Goal: Task Accomplishment & Management: Use online tool/utility

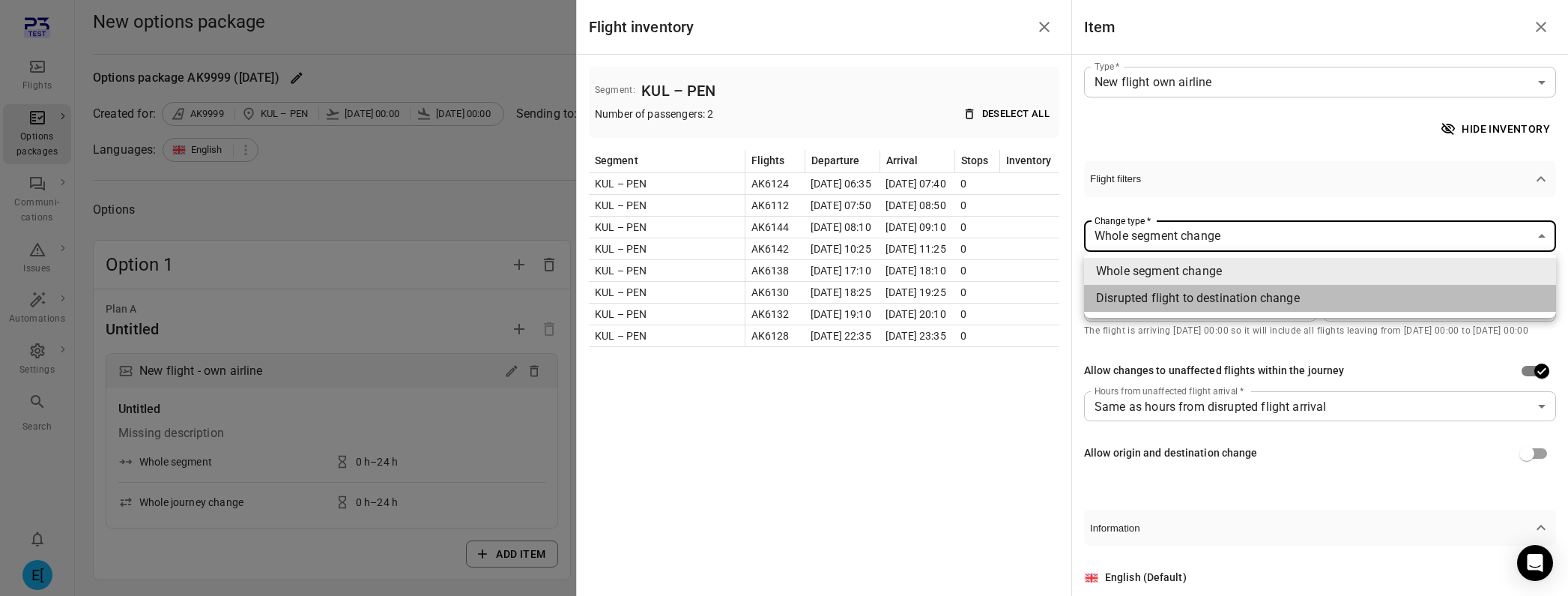
click at [1294, 294] on li "Disrupted flight to destination change" at bounding box center [1319, 298] width 472 height 27
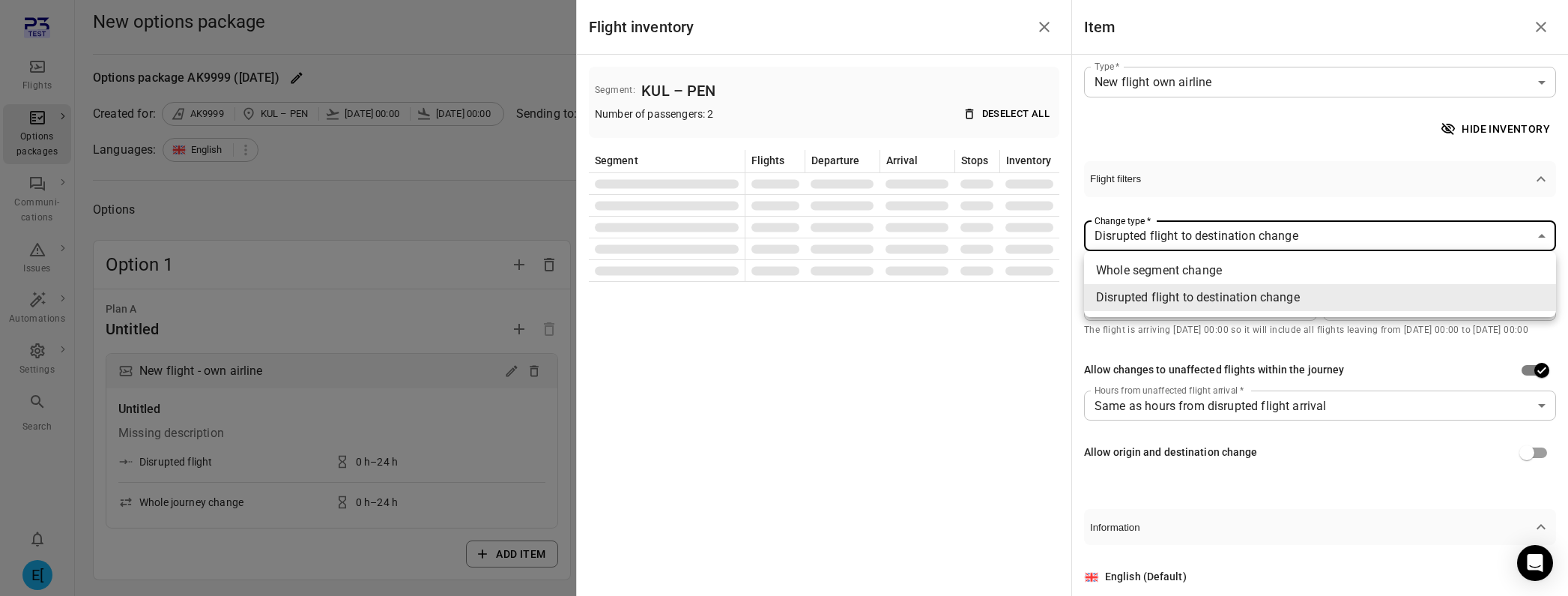
click at [1265, 271] on li "Whole segment change" at bounding box center [1319, 270] width 472 height 27
type input "**********"
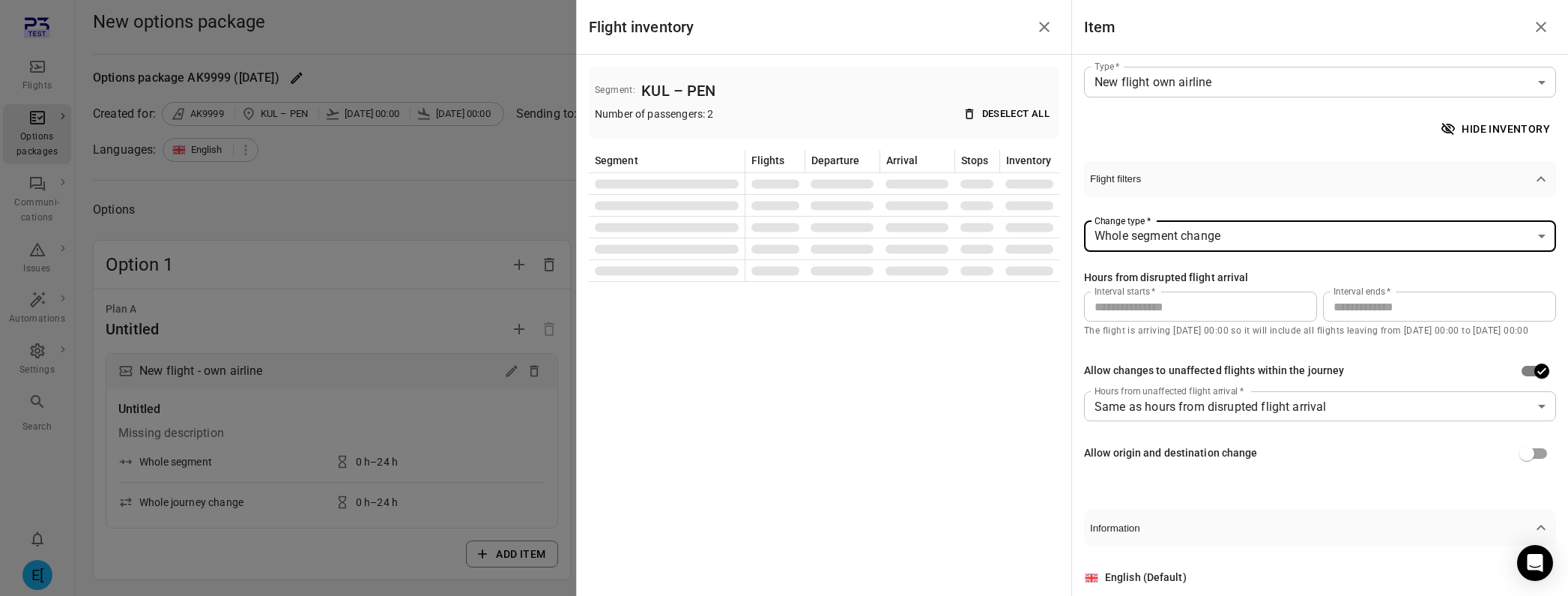
click at [1537, 24] on icon "Close drawer" at bounding box center [1541, 27] width 18 height 18
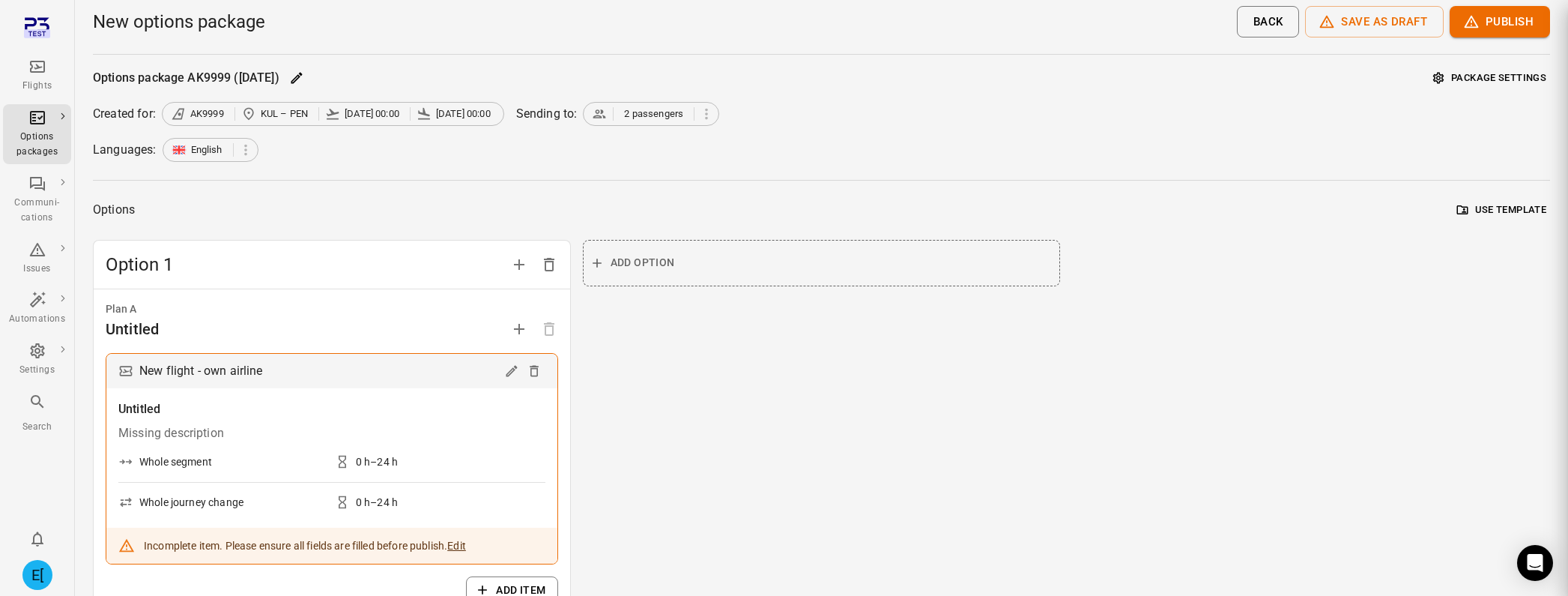
scroll to position [8, 0]
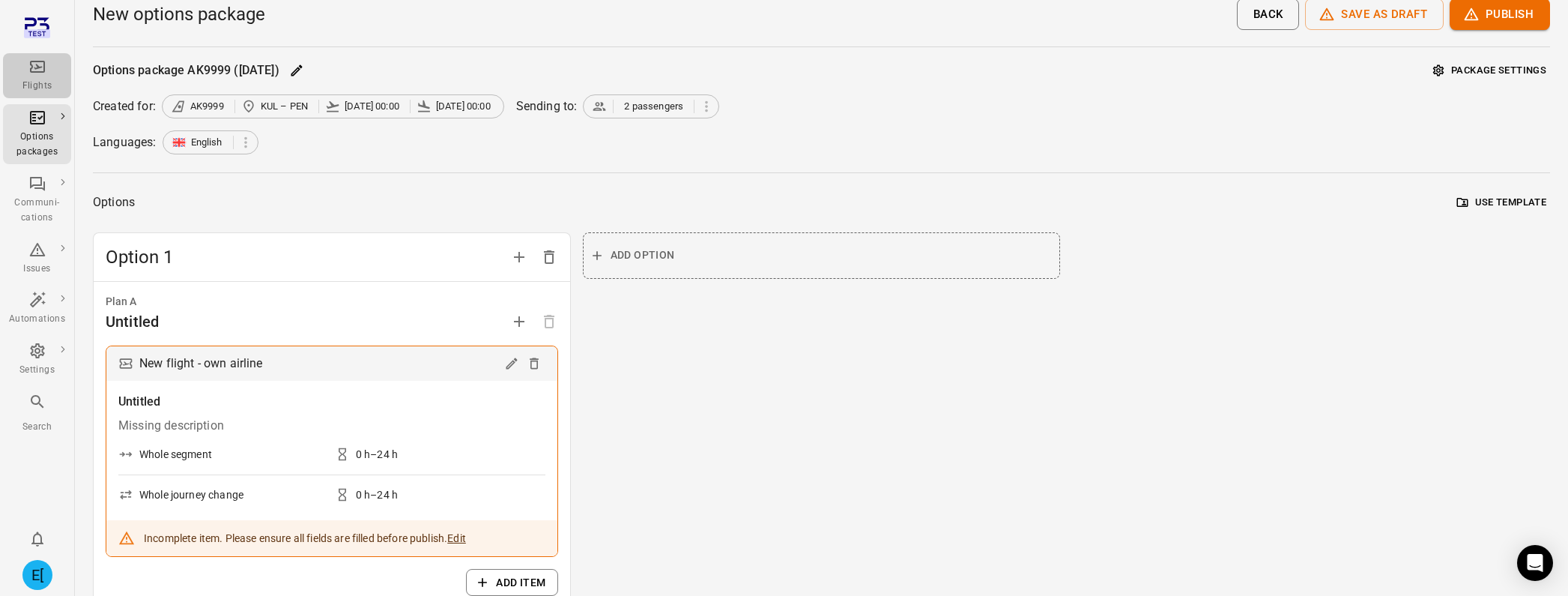
click at [36, 53] on link "Flights" at bounding box center [37, 75] width 68 height 45
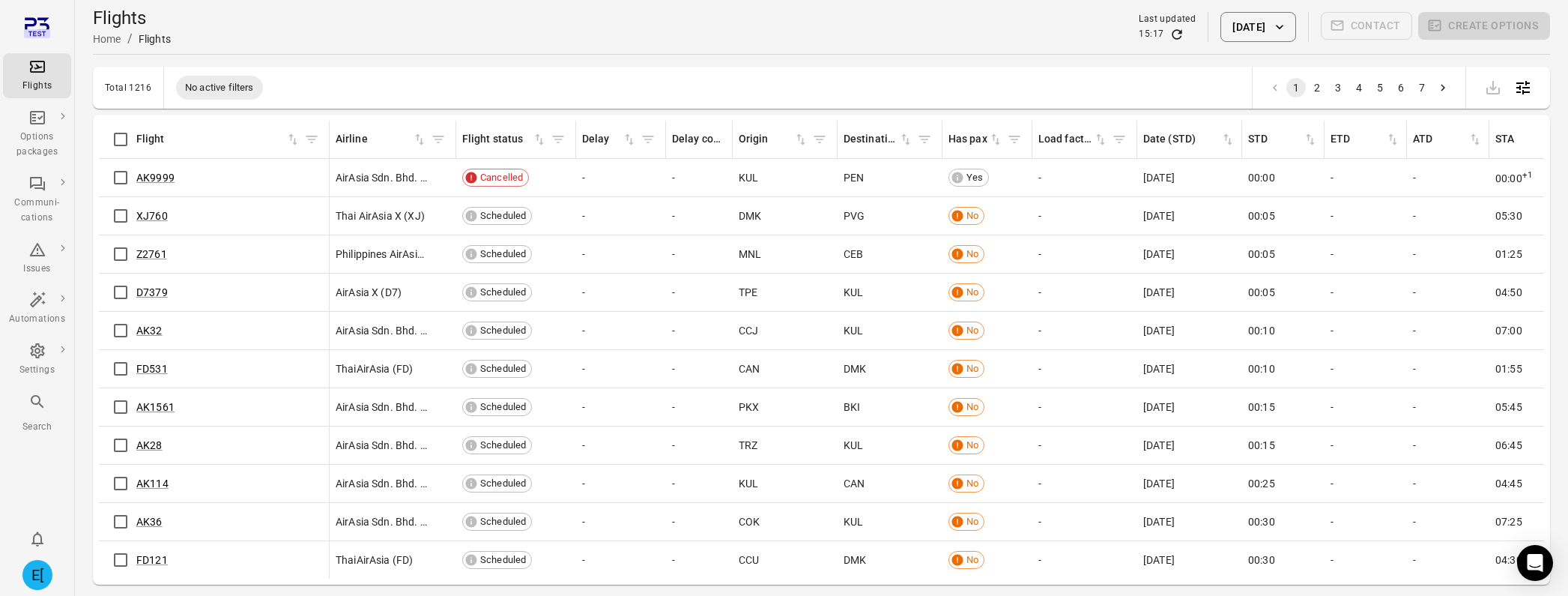
click at [156, 167] on div "AK9999" at bounding box center [214, 177] width 218 height 31
click at [153, 178] on link "AK9999" at bounding box center [155, 178] width 38 height 12
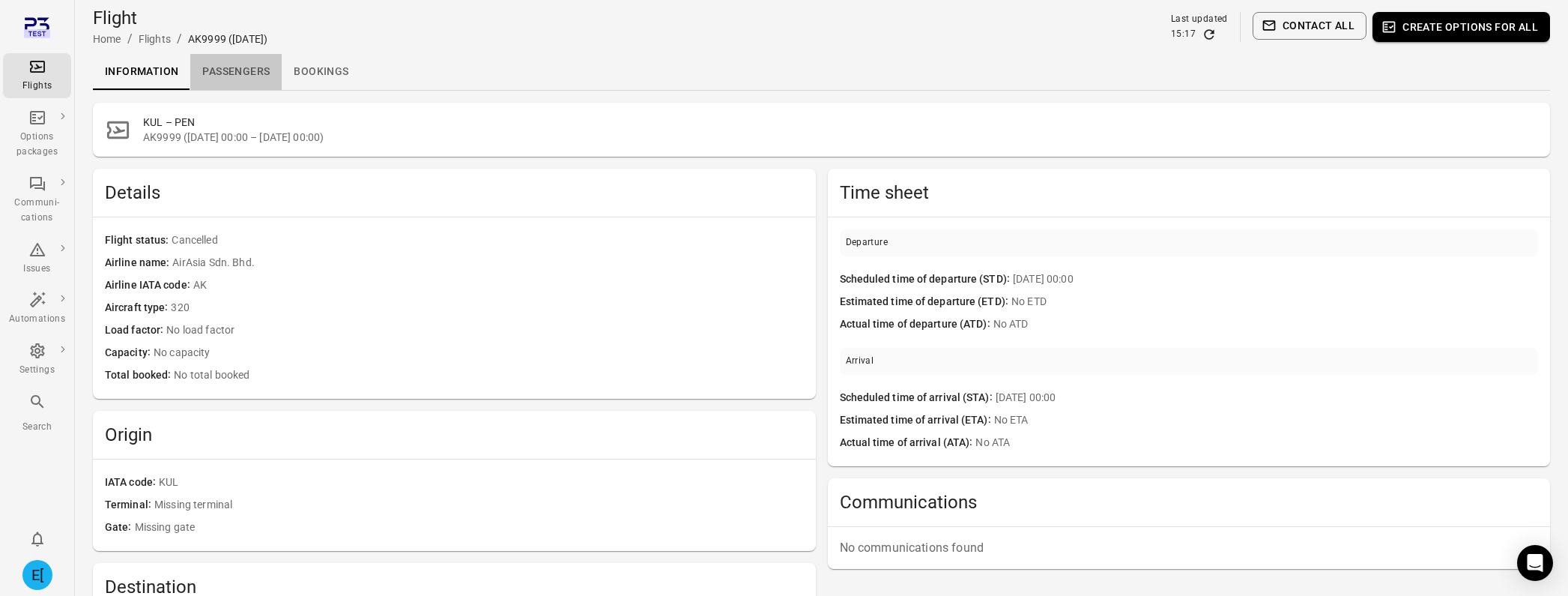
click at [222, 78] on link "Passengers" at bounding box center [236, 71] width 91 height 36
click at [224, 88] on link "Passengers" at bounding box center [236, 71] width 91 height 36
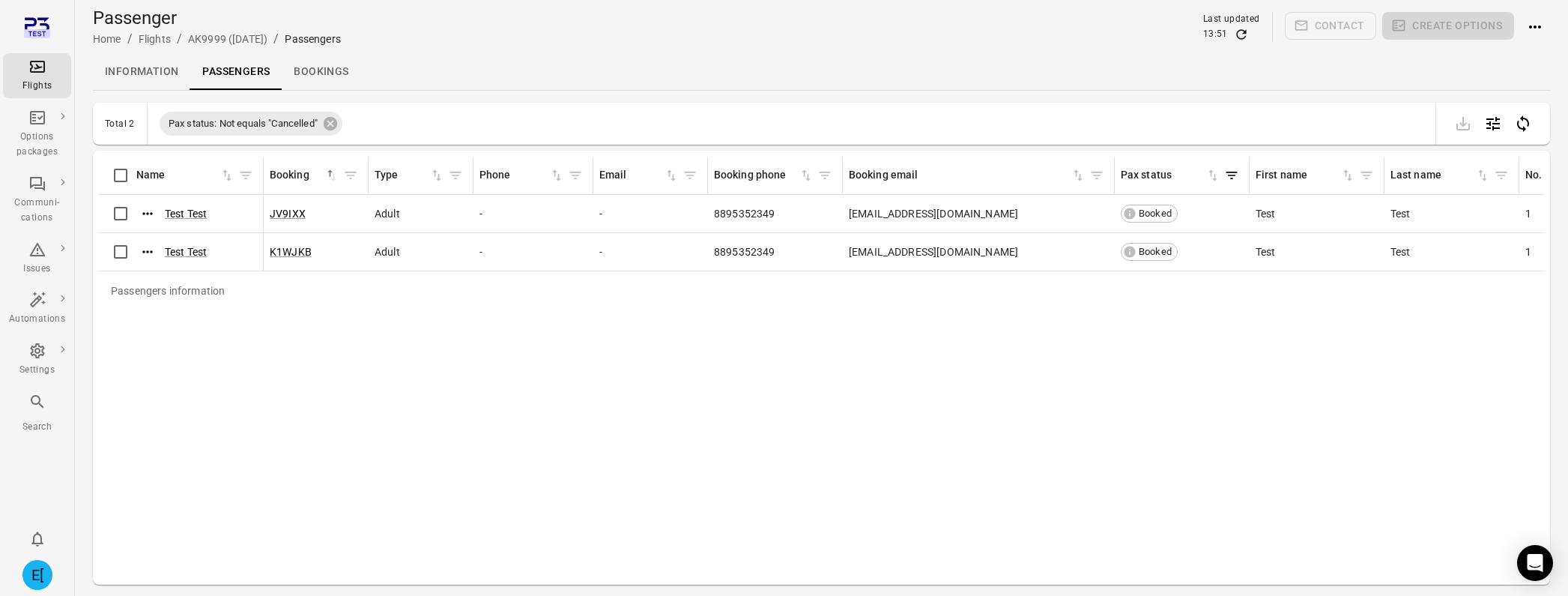
click at [52, 92] on div "Flights" at bounding box center [37, 87] width 56 height 15
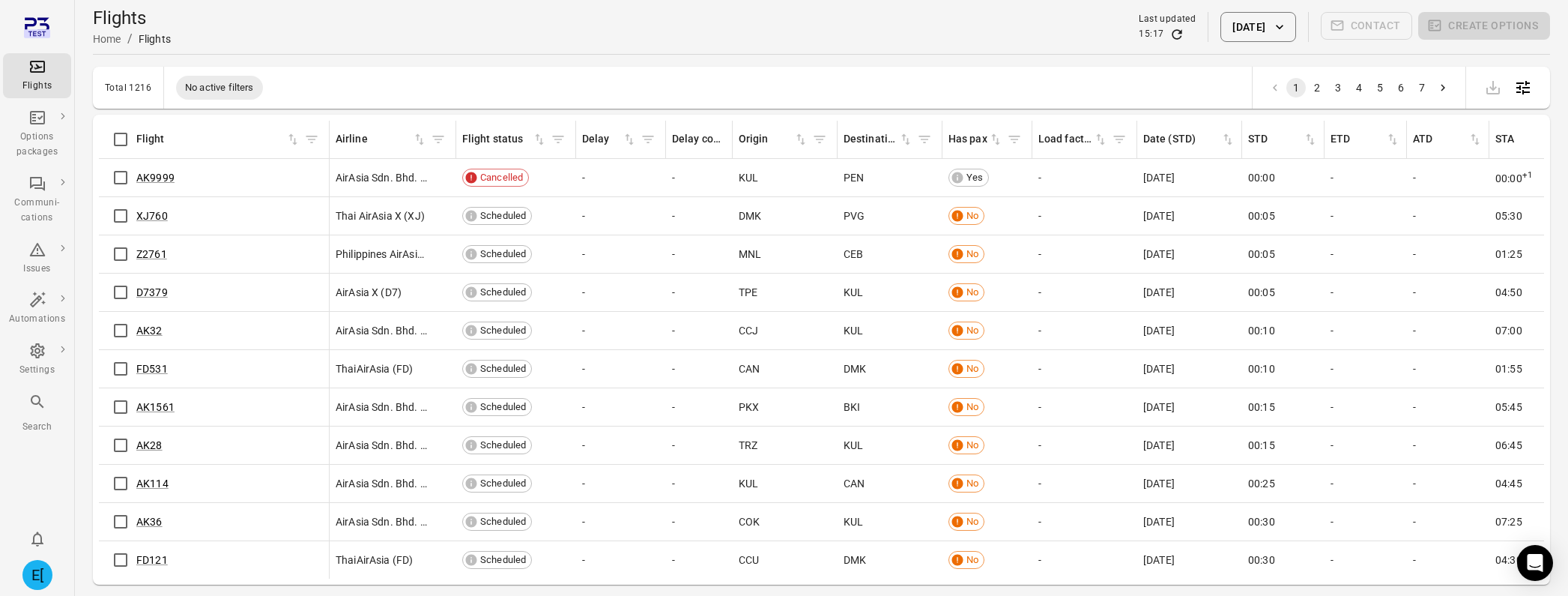
click at [1254, 27] on button "[DATE]" at bounding box center [1258, 27] width 75 height 30
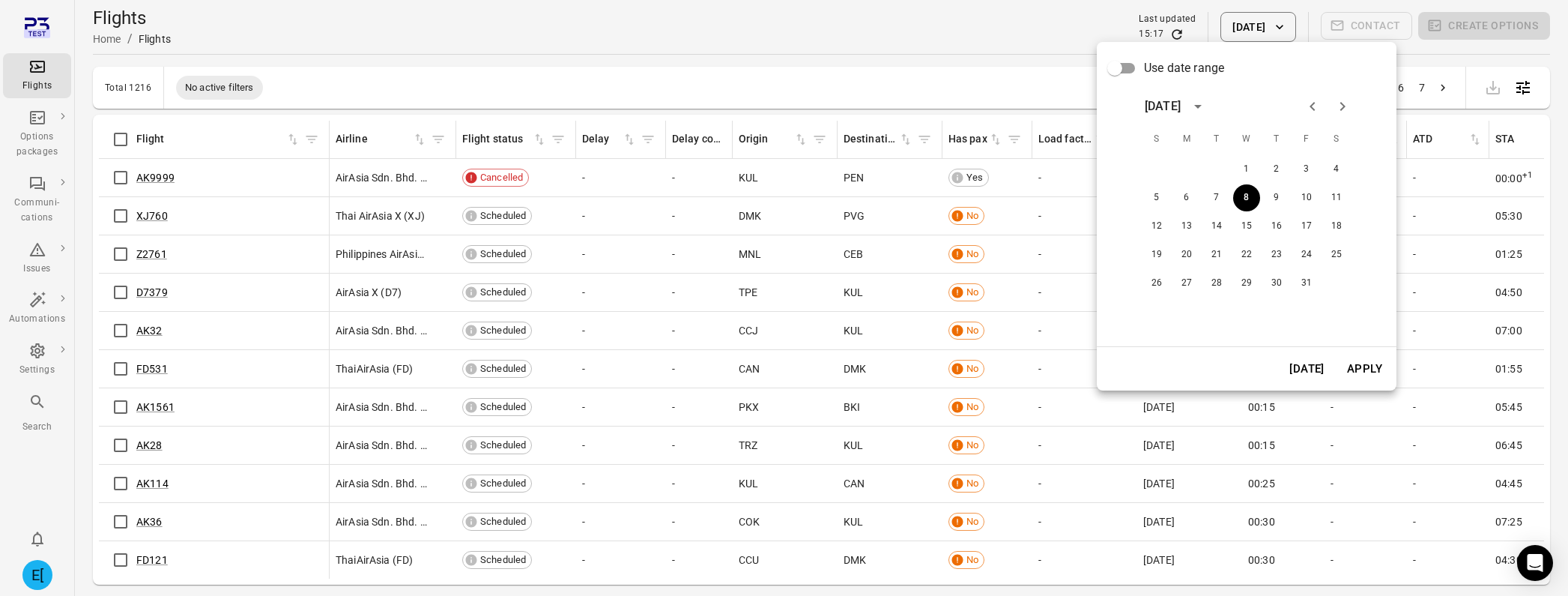
click at [1279, 184] on div "5 6 7 8 9 10 11" at bounding box center [1246, 197] width 239 height 27
click at [1278, 193] on button "9" at bounding box center [1276, 197] width 27 height 27
click at [1366, 364] on button "Apply" at bounding box center [1364, 368] width 52 height 31
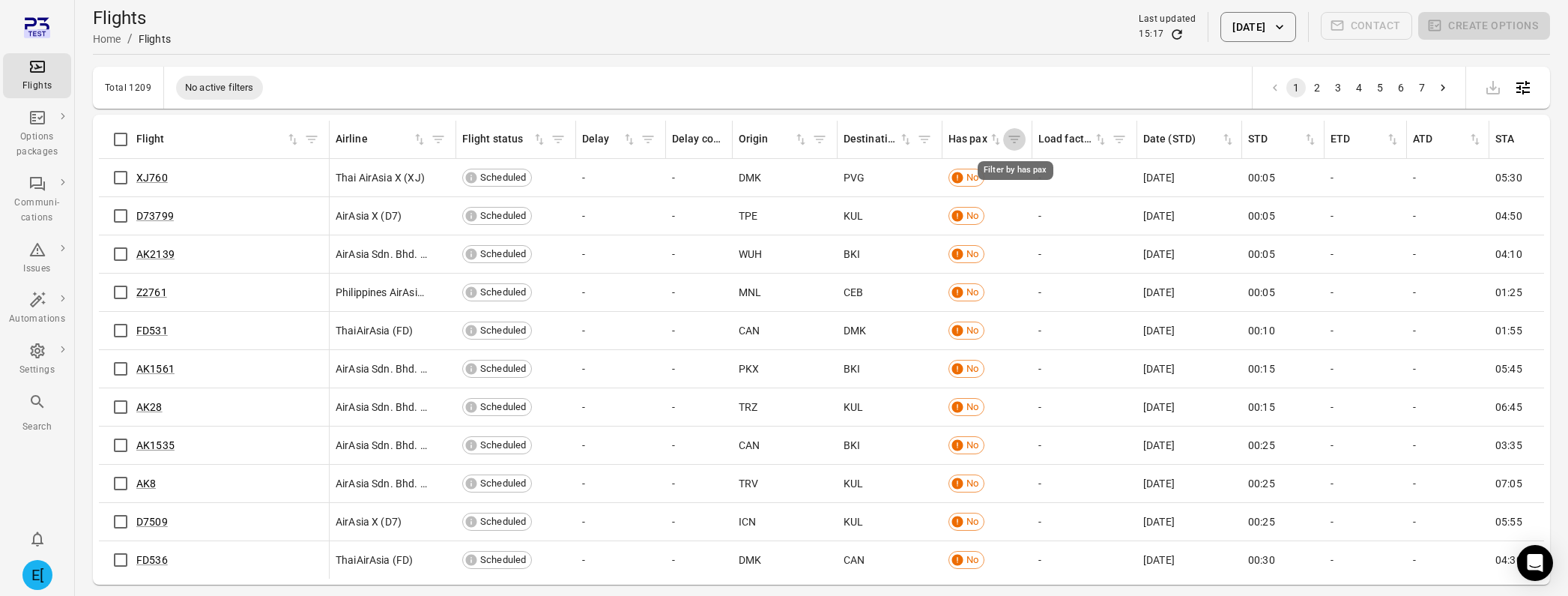
click at [1012, 141] on icon "Filter by has pax" at bounding box center [1015, 139] width 15 height 15
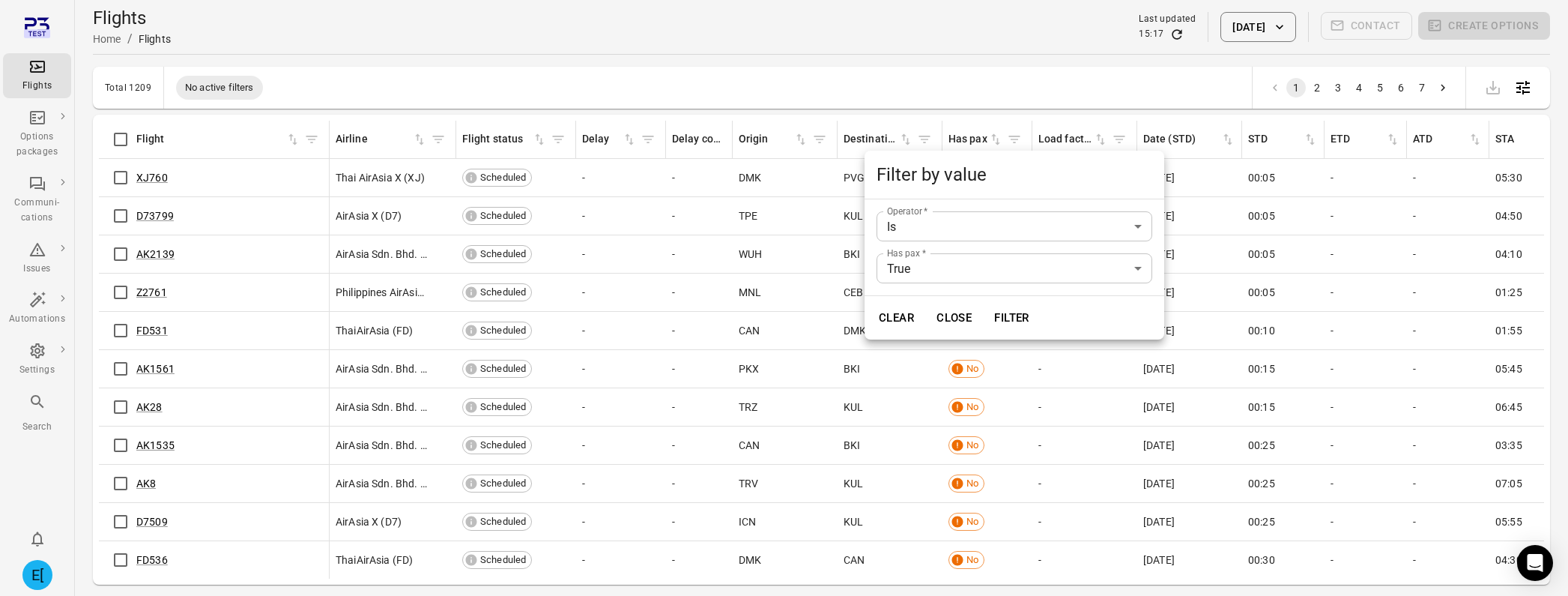
click at [1012, 141] on div at bounding box center [784, 298] width 1568 height 596
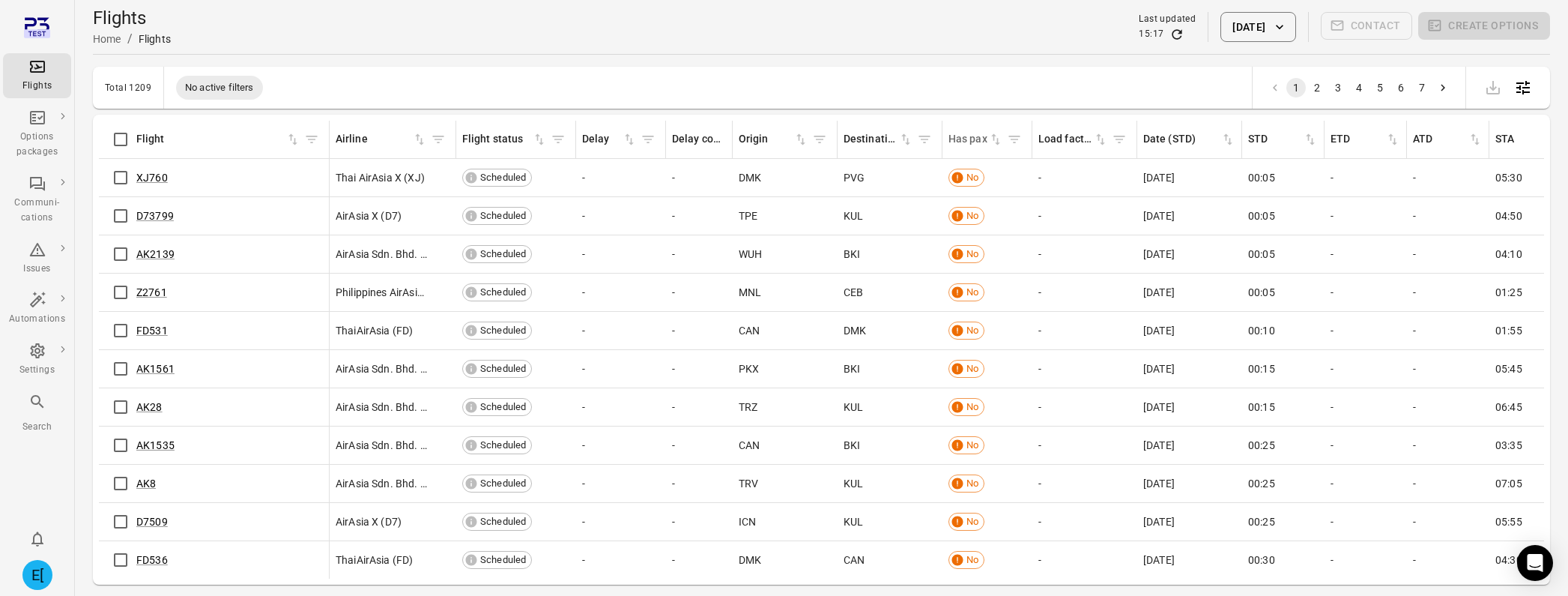
click at [1002, 141] on icon "Sort by has pax in ascending order" at bounding box center [996, 139] width 15 height 15
click at [997, 141] on icon "Sort by has pax in descending order" at bounding box center [997, 141] width 5 height 7
click at [163, 180] on link "AK700" at bounding box center [152, 178] width 32 height 12
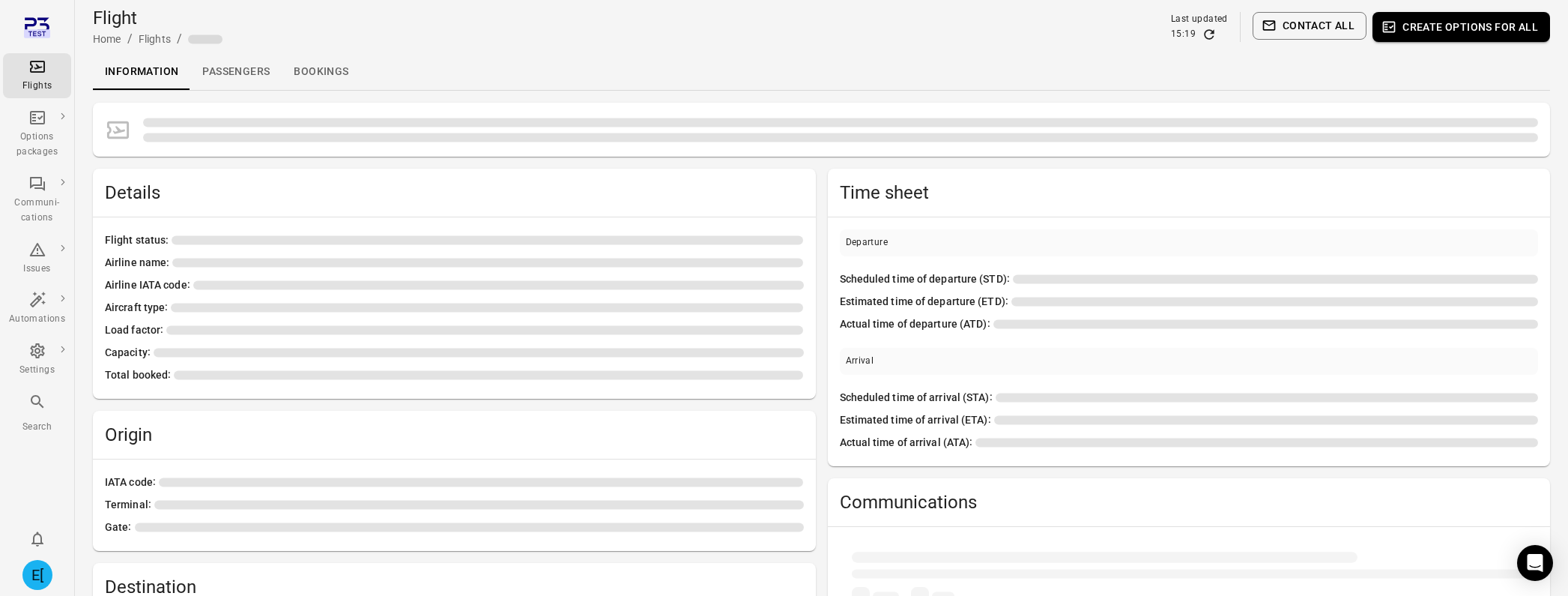
click at [255, 65] on link "Passengers" at bounding box center [236, 71] width 91 height 36
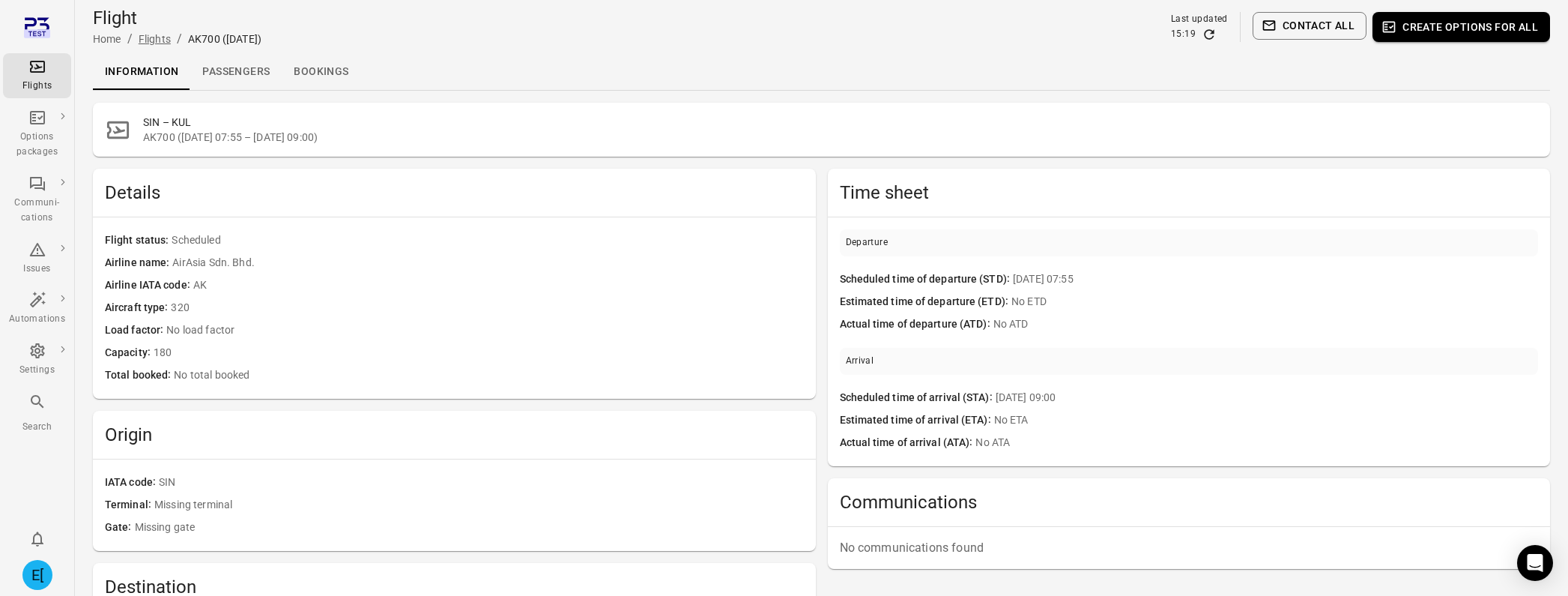
click at [155, 38] on link "Flights" at bounding box center [154, 39] width 32 height 12
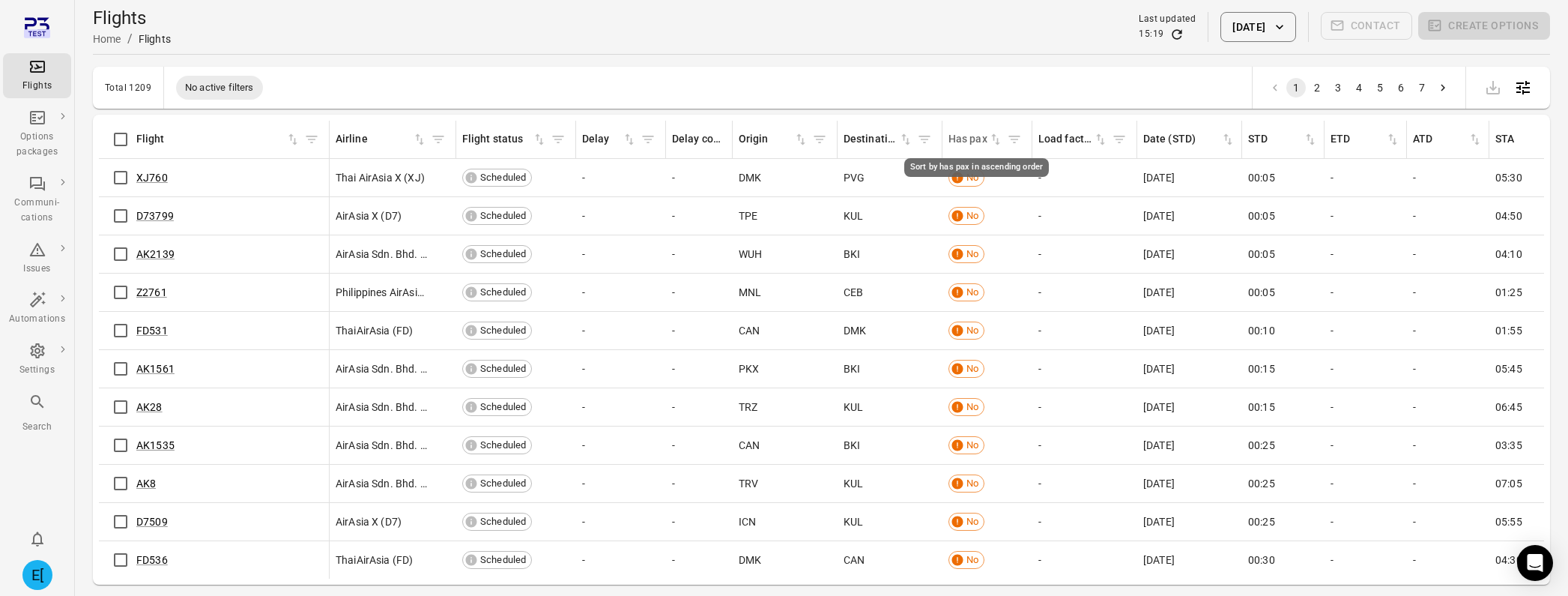
click at [995, 137] on icon "Sort by has pax in ascending order" at bounding box center [996, 139] width 15 height 15
click at [999, 141] on icon "Sort by has pax in descending order" at bounding box center [996, 139] width 15 height 15
click at [998, 142] on icon "Cancel sorting for has pax" at bounding box center [997, 141] width 5 height 7
click at [998, 142] on icon "Sort by has pax in ascending order" at bounding box center [996, 139] width 9 height 11
click at [999, 142] on icon "Sort by has pax in descending order" at bounding box center [997, 141] width 5 height 7
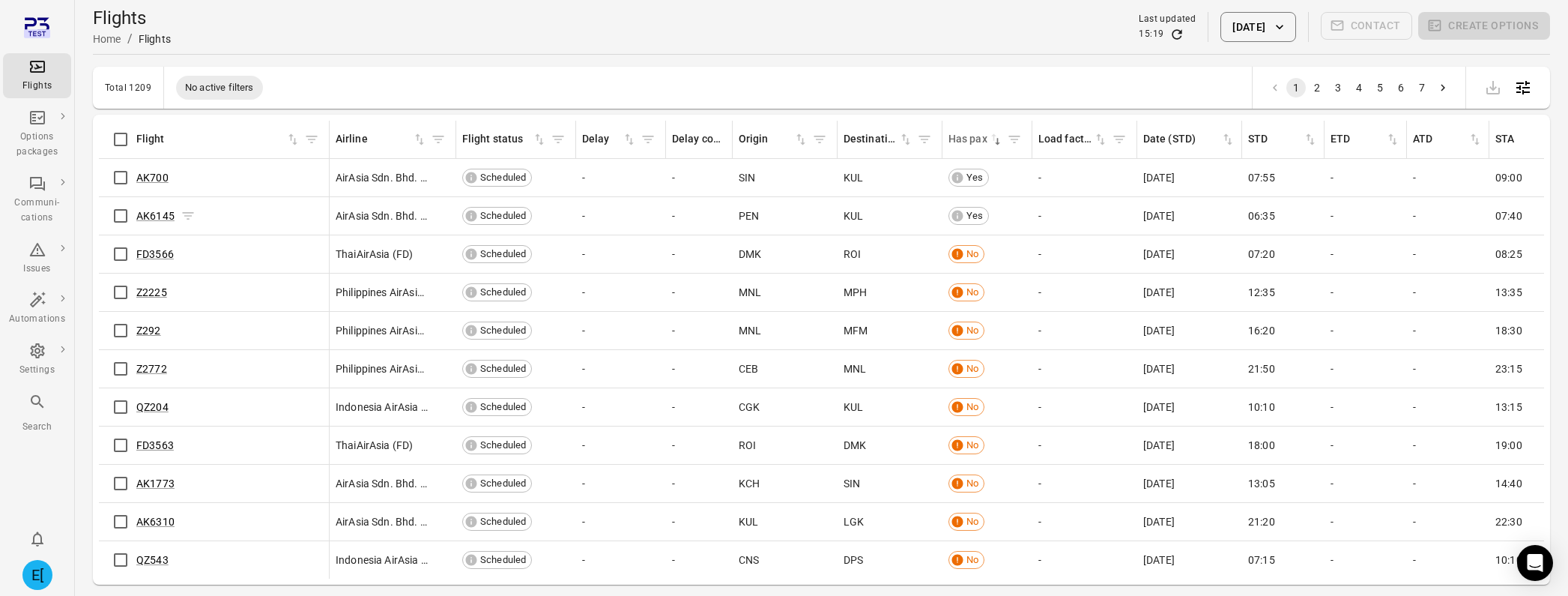
click at [169, 208] on span "AK6145" at bounding box center [155, 216] width 38 height 15
click at [163, 211] on link "AK6145" at bounding box center [155, 216] width 38 height 12
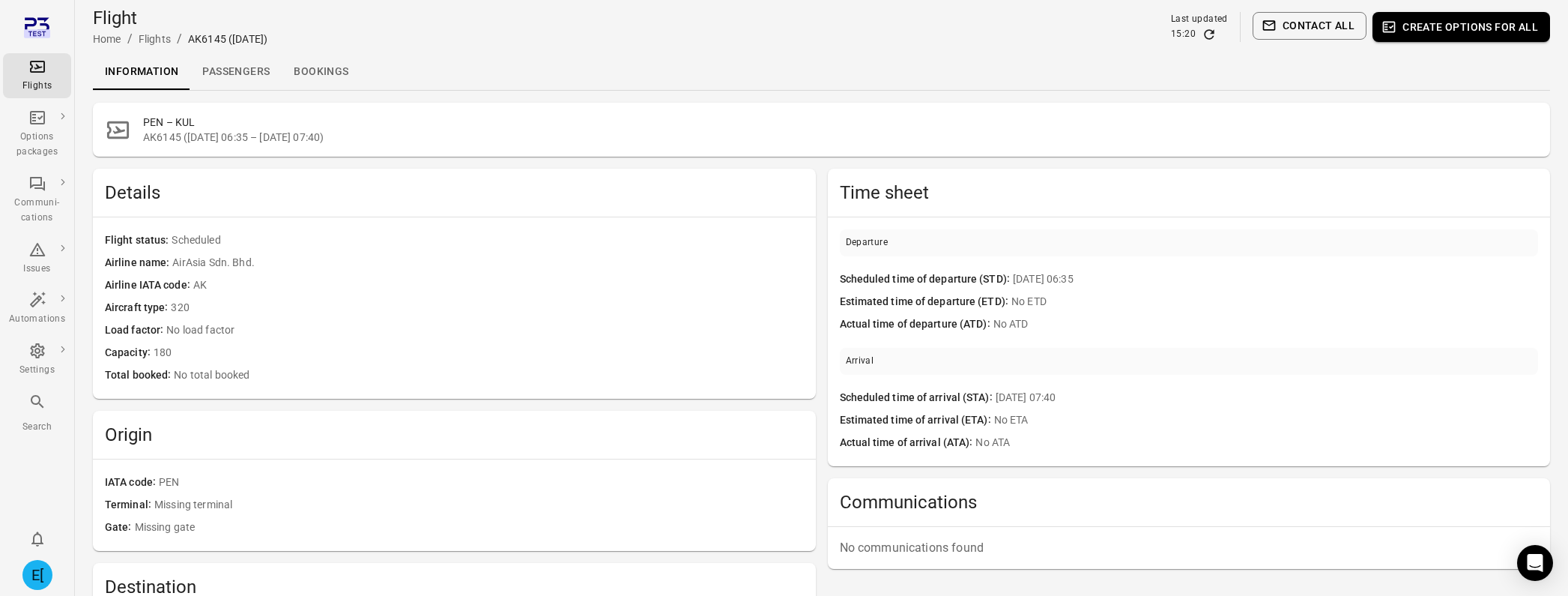
click at [245, 75] on link "Passengers" at bounding box center [236, 71] width 91 height 36
click at [258, 73] on link "Passengers" at bounding box center [236, 71] width 91 height 36
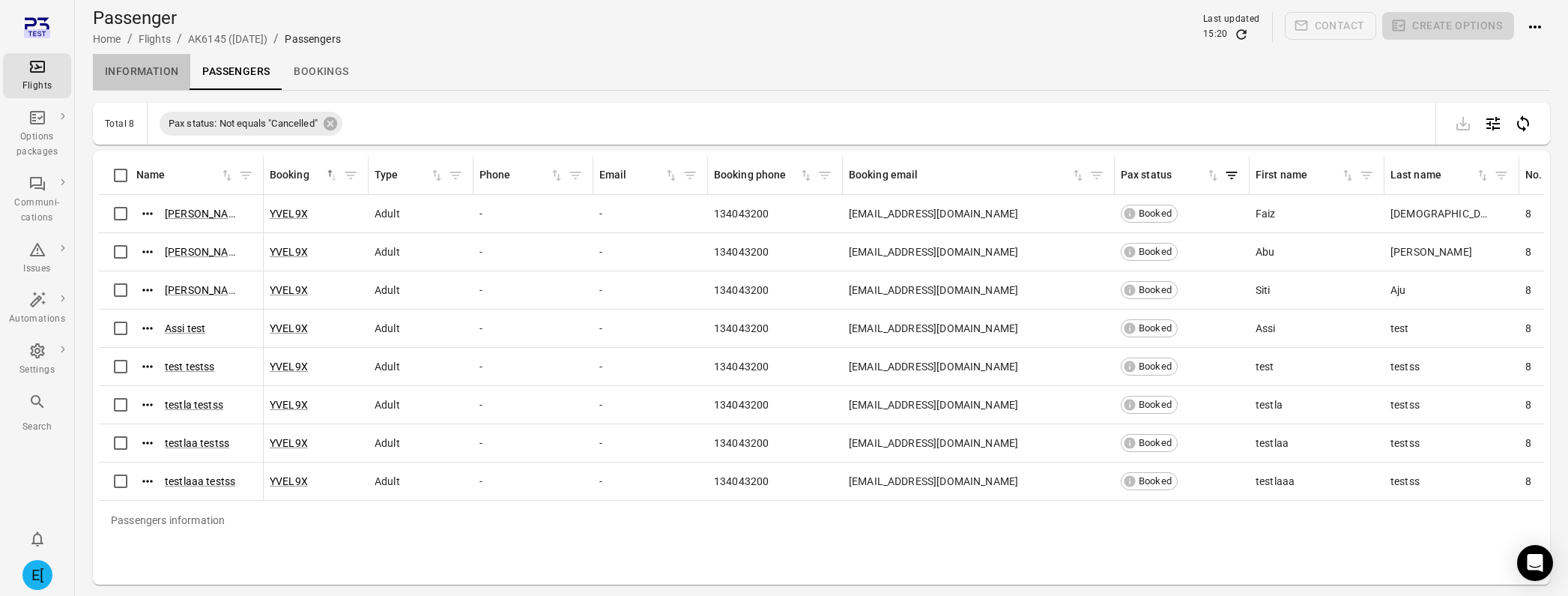
click at [155, 71] on link "Information" at bounding box center [141, 71] width 97 height 36
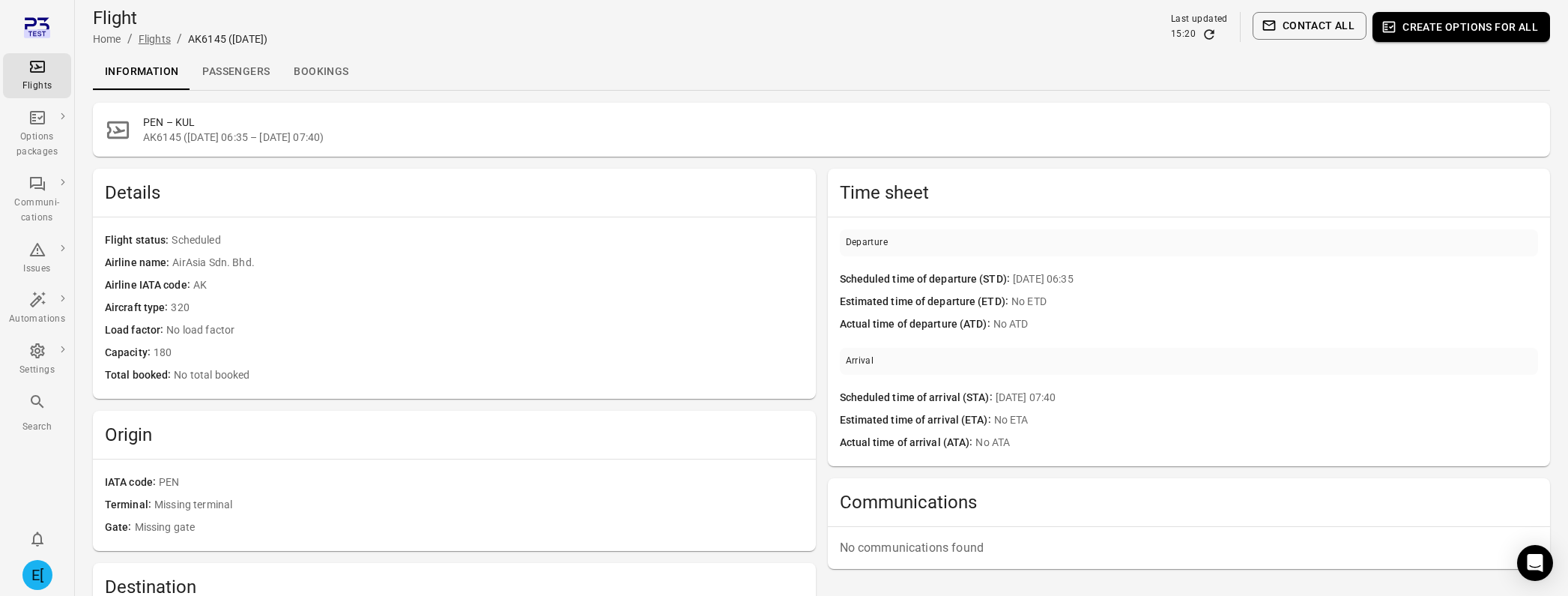
click at [150, 43] on link "Flights" at bounding box center [154, 39] width 32 height 12
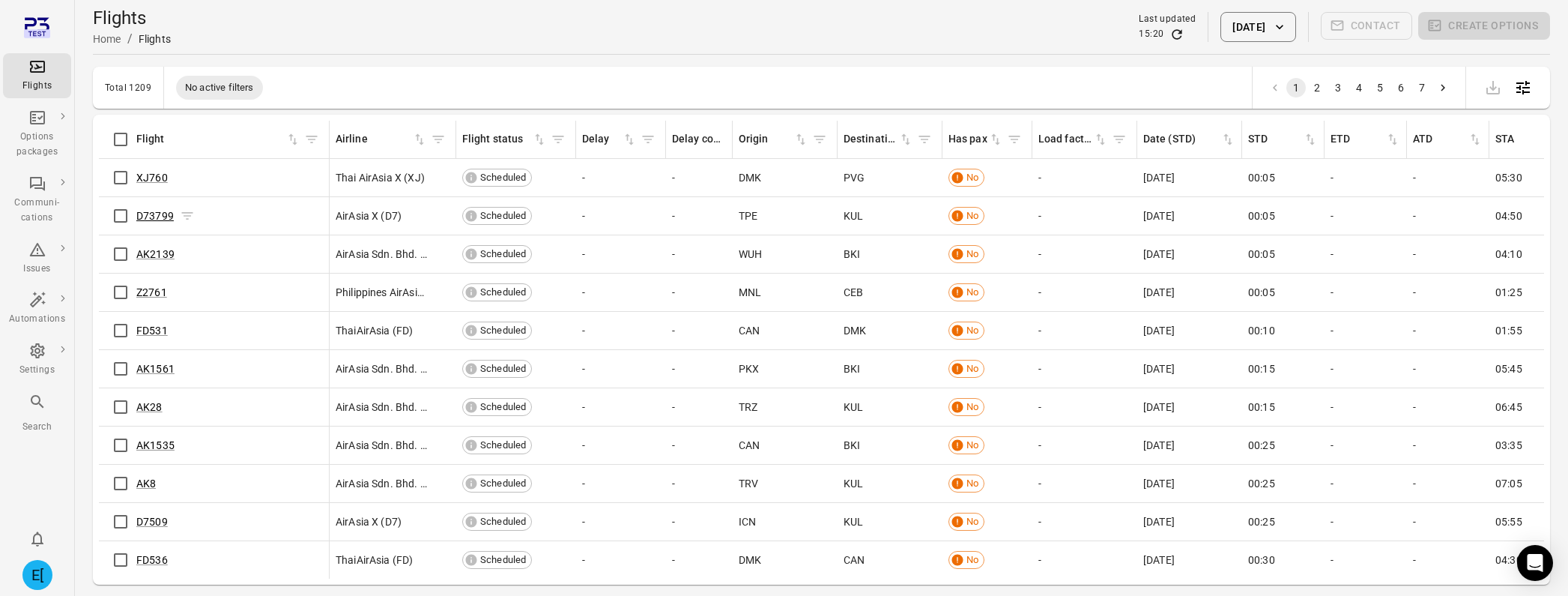
click at [166, 220] on link "D73799" at bounding box center [154, 216] width 37 height 12
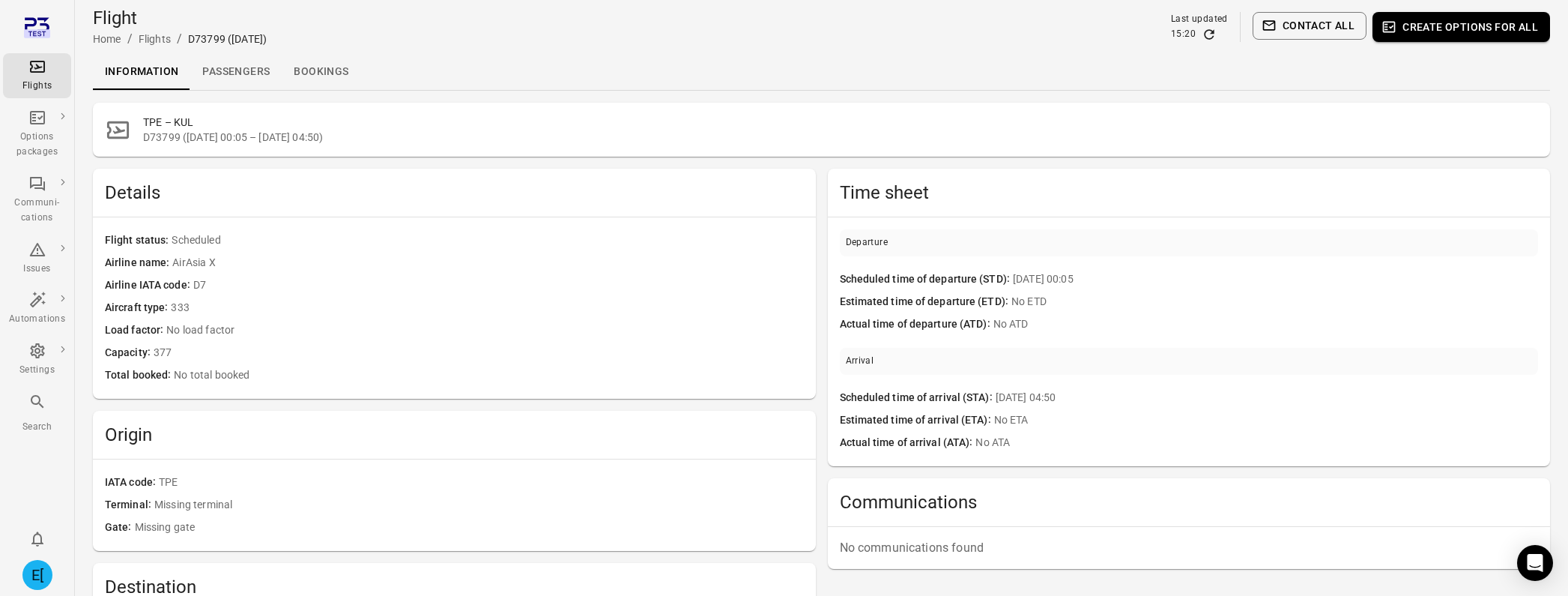
click at [260, 62] on link "Passengers" at bounding box center [236, 71] width 91 height 36
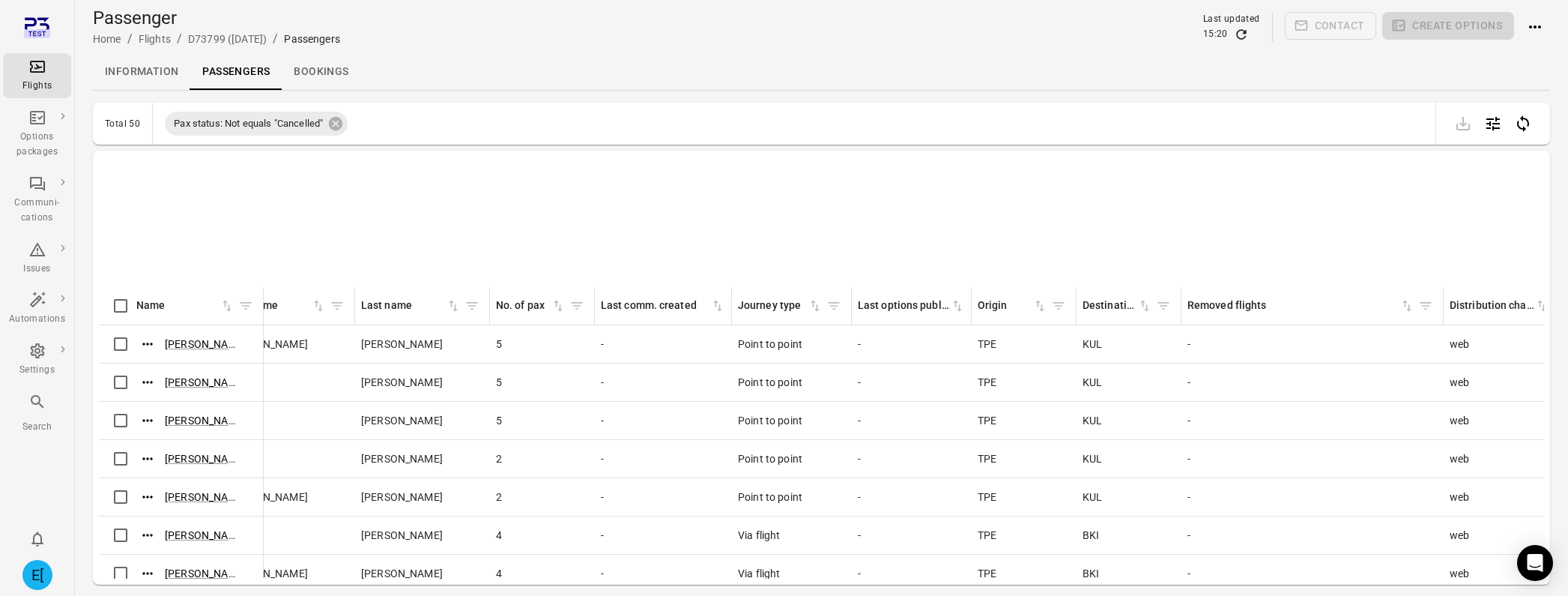
scroll to position [1536, 1029]
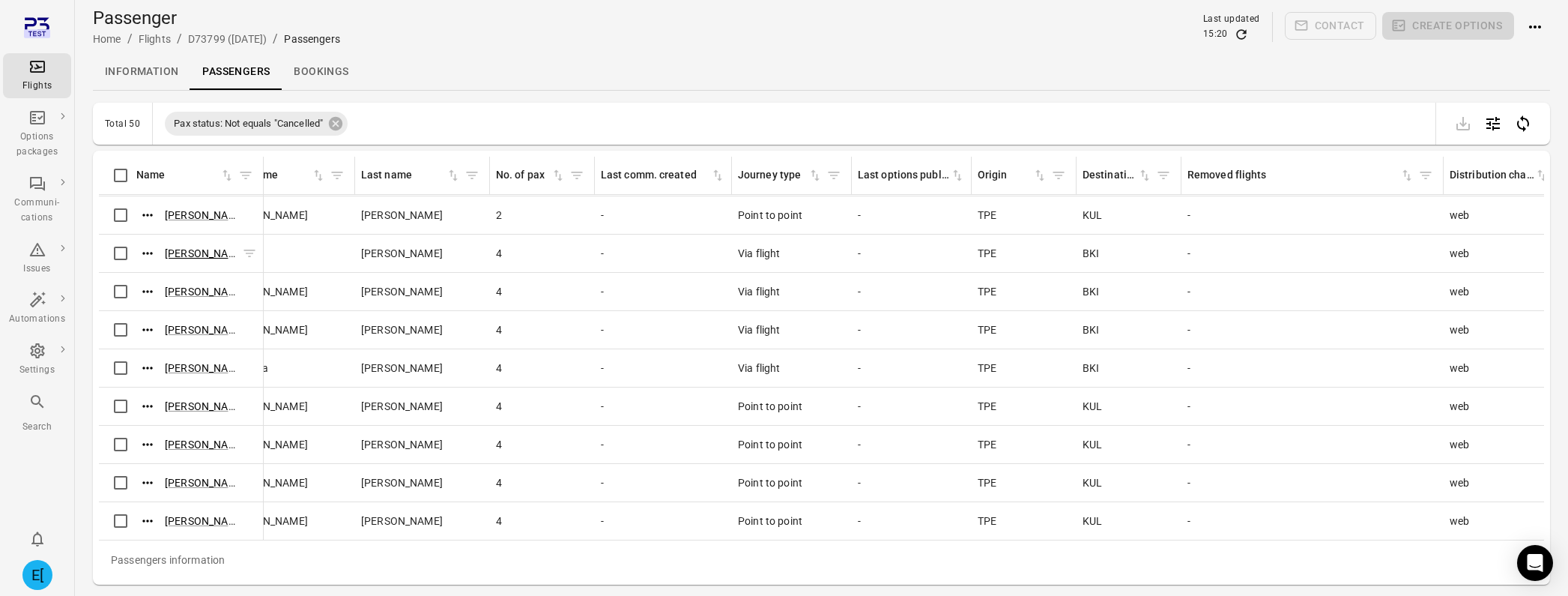
click at [212, 255] on link "[PERSON_NAME]" at bounding box center [205, 253] width 81 height 12
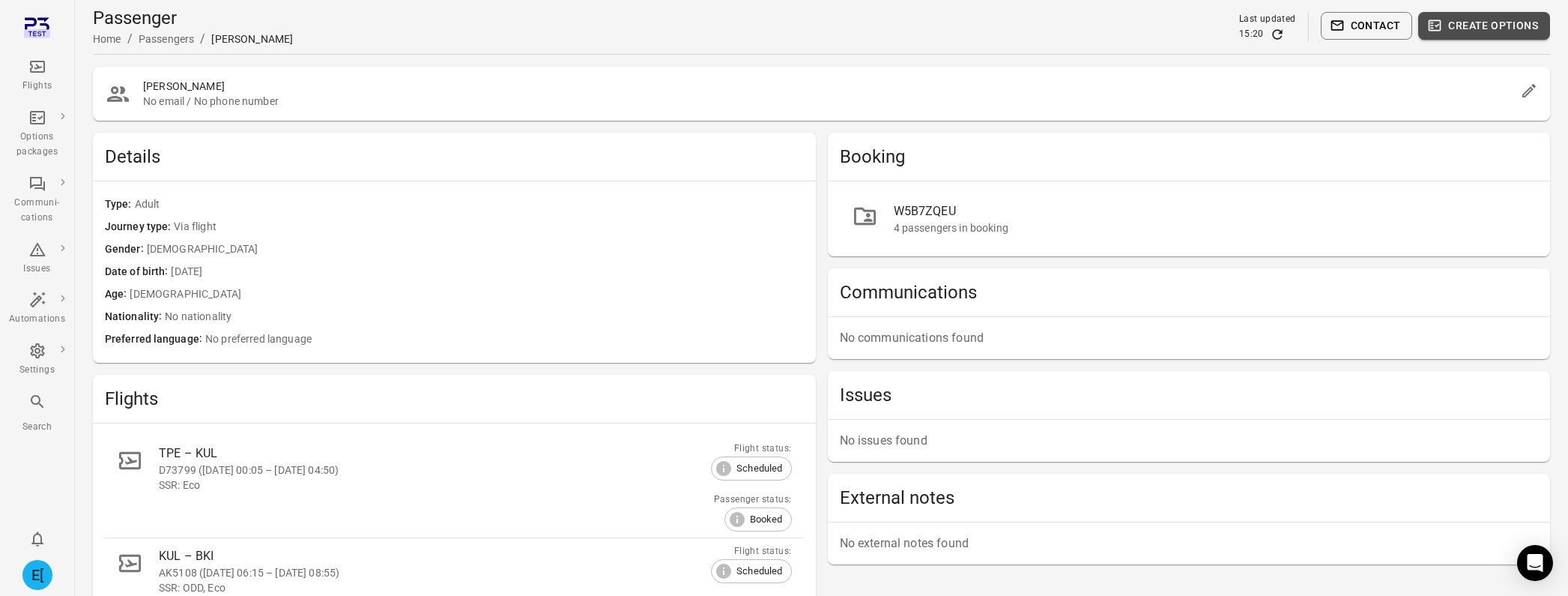
click at [1465, 35] on button "Create options" at bounding box center [1484, 26] width 131 height 27
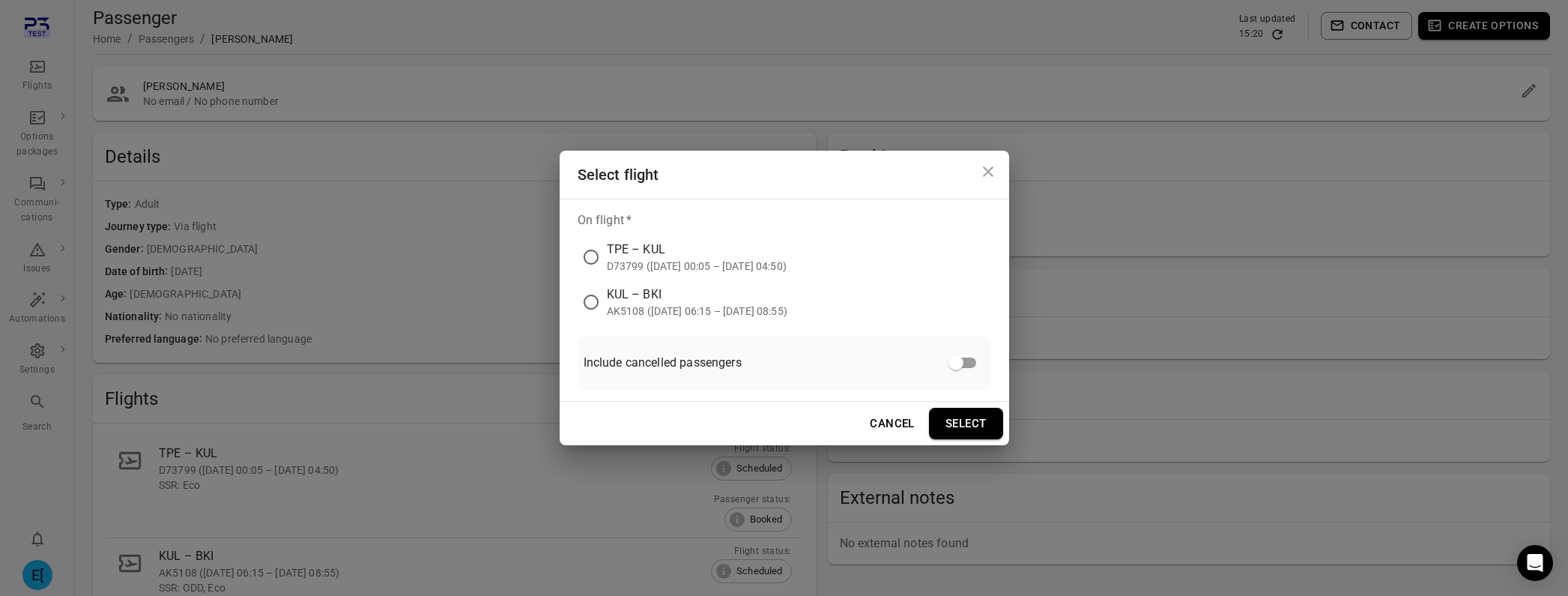
click at [646, 249] on div "TPE – KUL" at bounding box center [696, 249] width 180 height 18
click at [963, 436] on button "Select" at bounding box center [966, 423] width 74 height 31
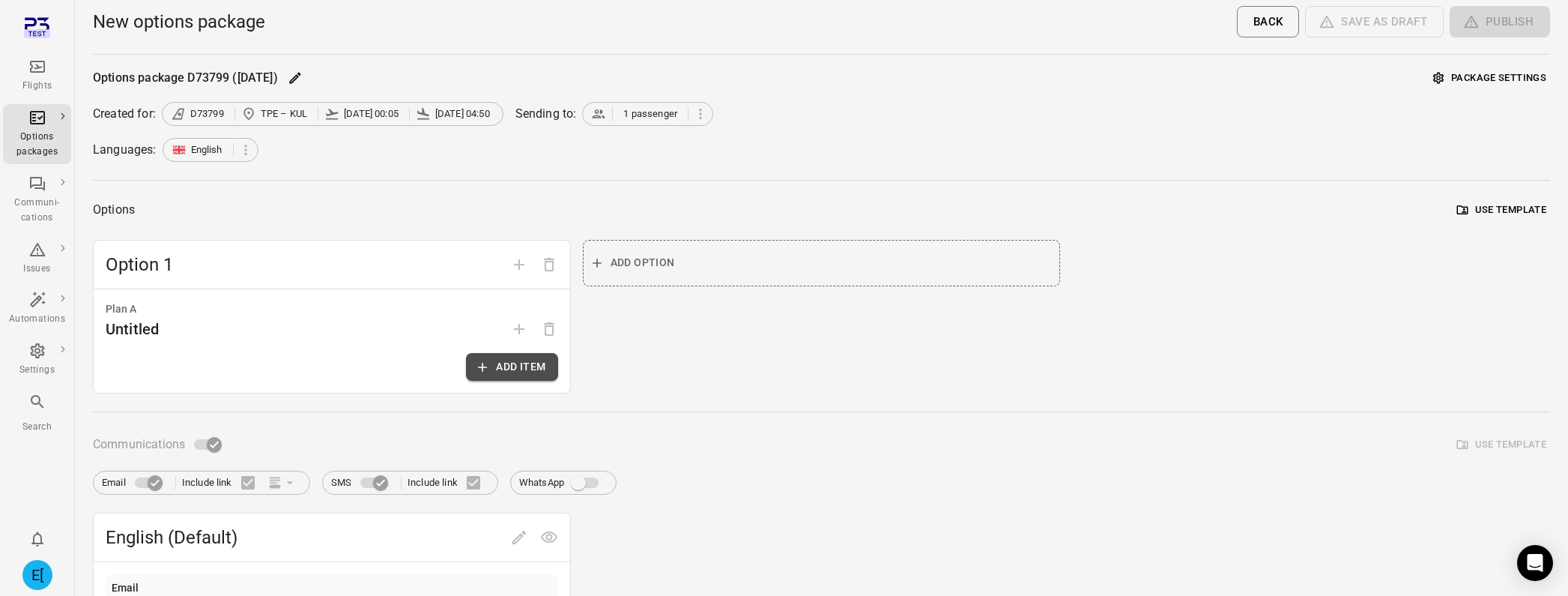
click at [485, 361] on icon "button" at bounding box center [483, 367] width 15 height 15
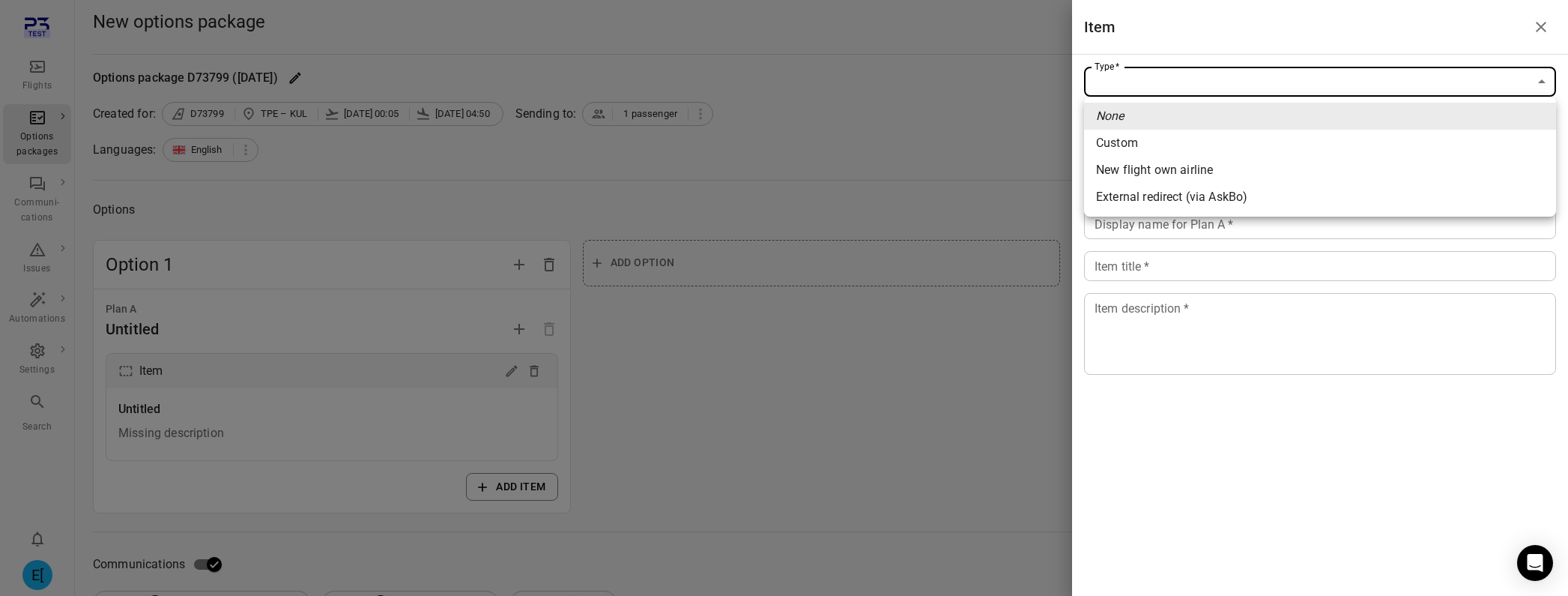
click at [1303, 171] on li "New flight own airline" at bounding box center [1319, 170] width 472 height 27
type input "**********"
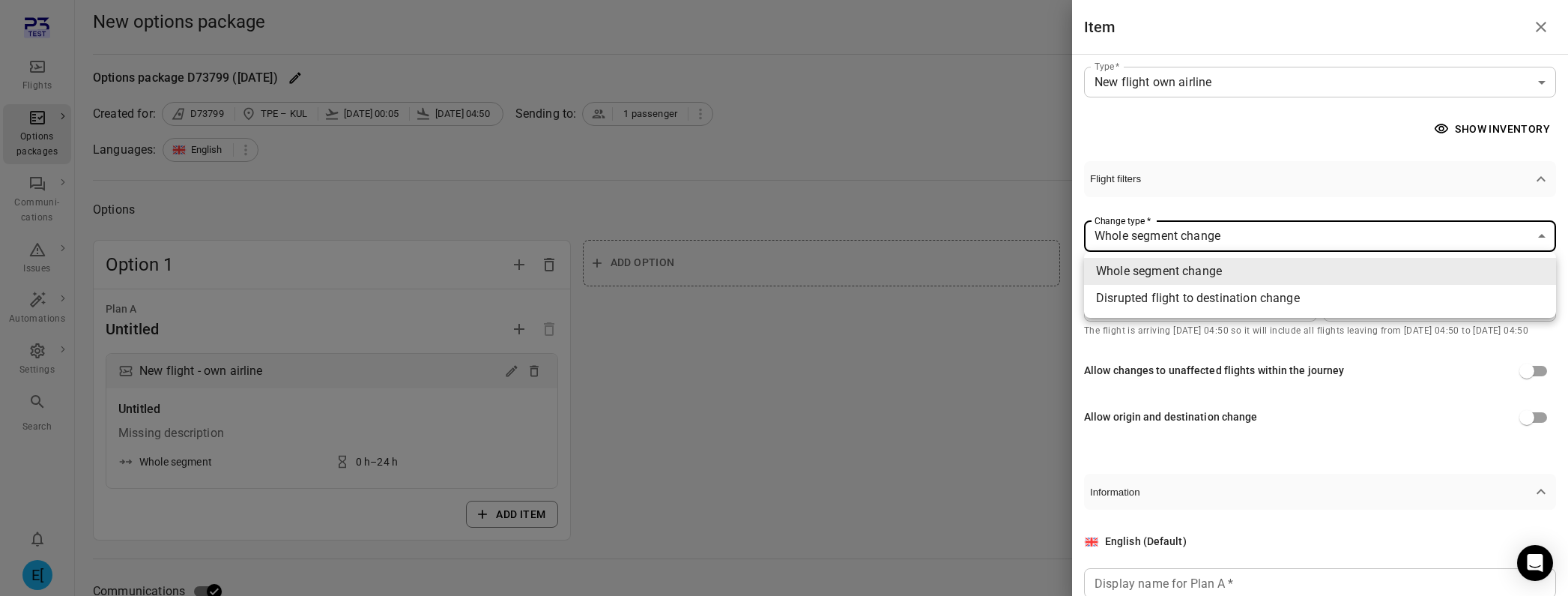
click at [1311, 185] on div at bounding box center [784, 298] width 1568 height 596
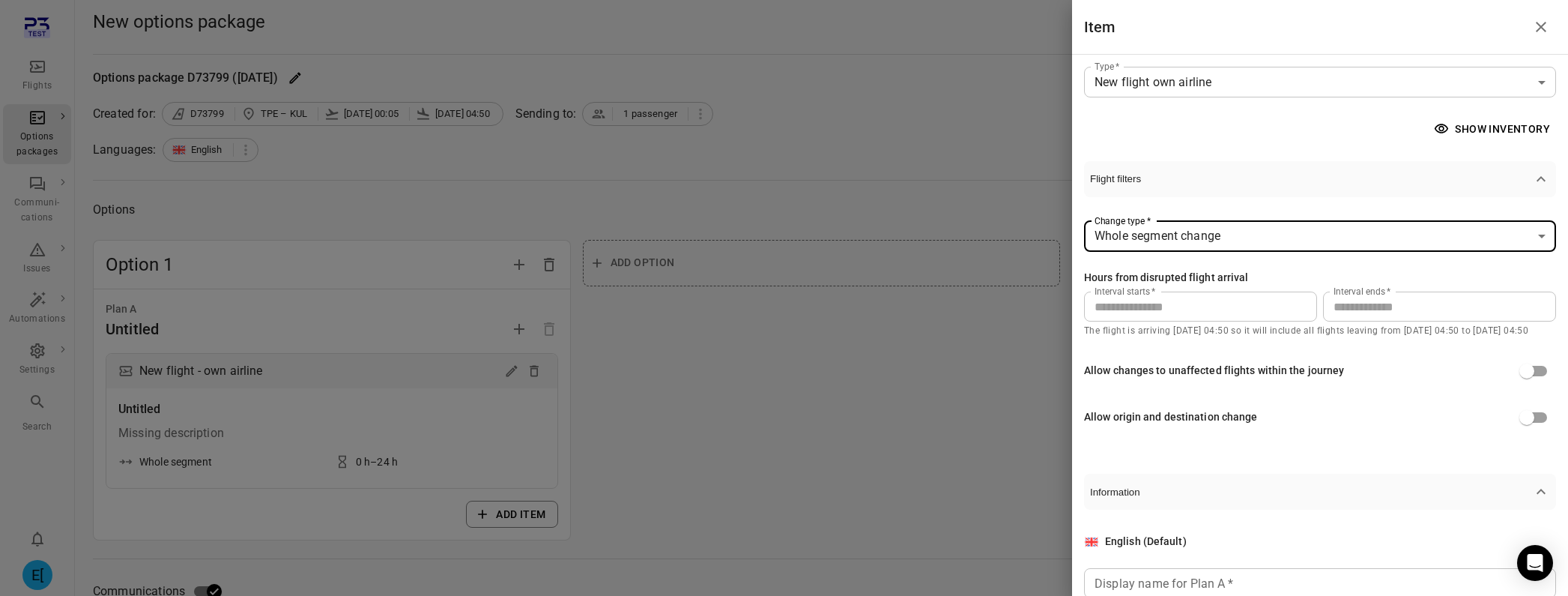
click at [1507, 116] on button "Show inventory" at bounding box center [1494, 129] width 125 height 27
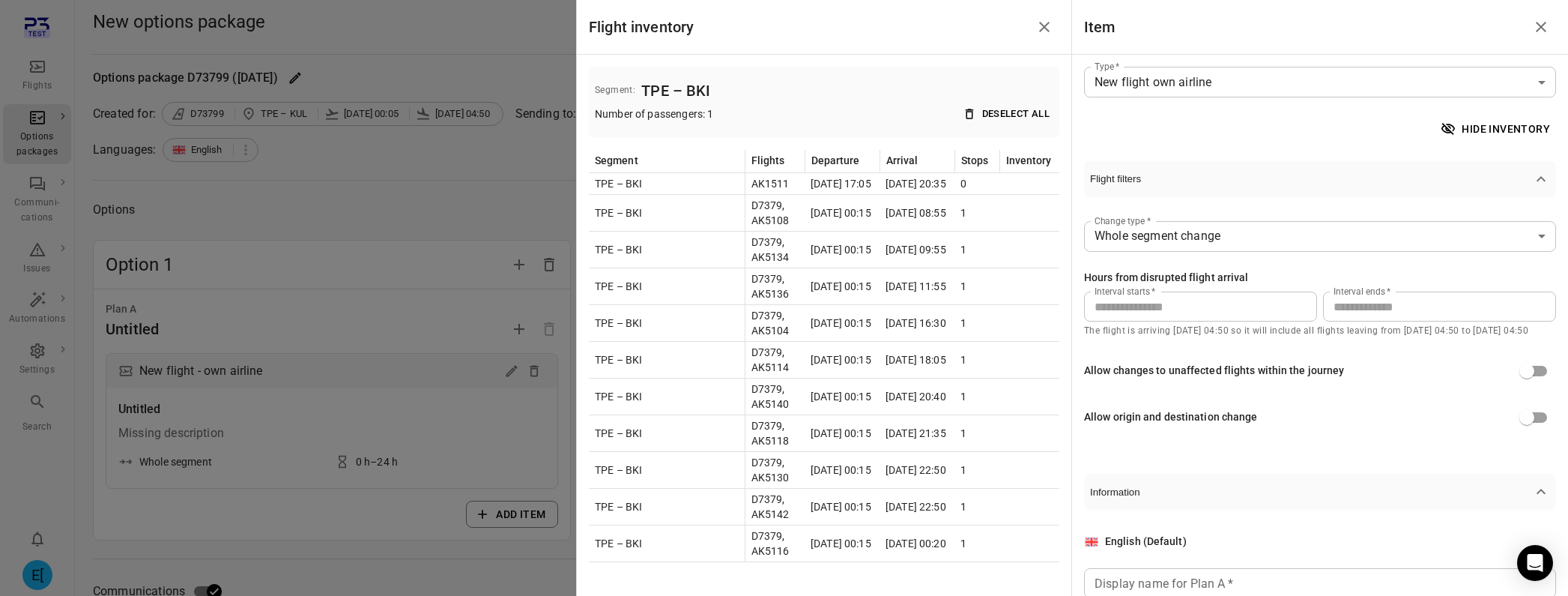
click at [1468, 131] on button "Hide inventory" at bounding box center [1497, 129] width 119 height 27
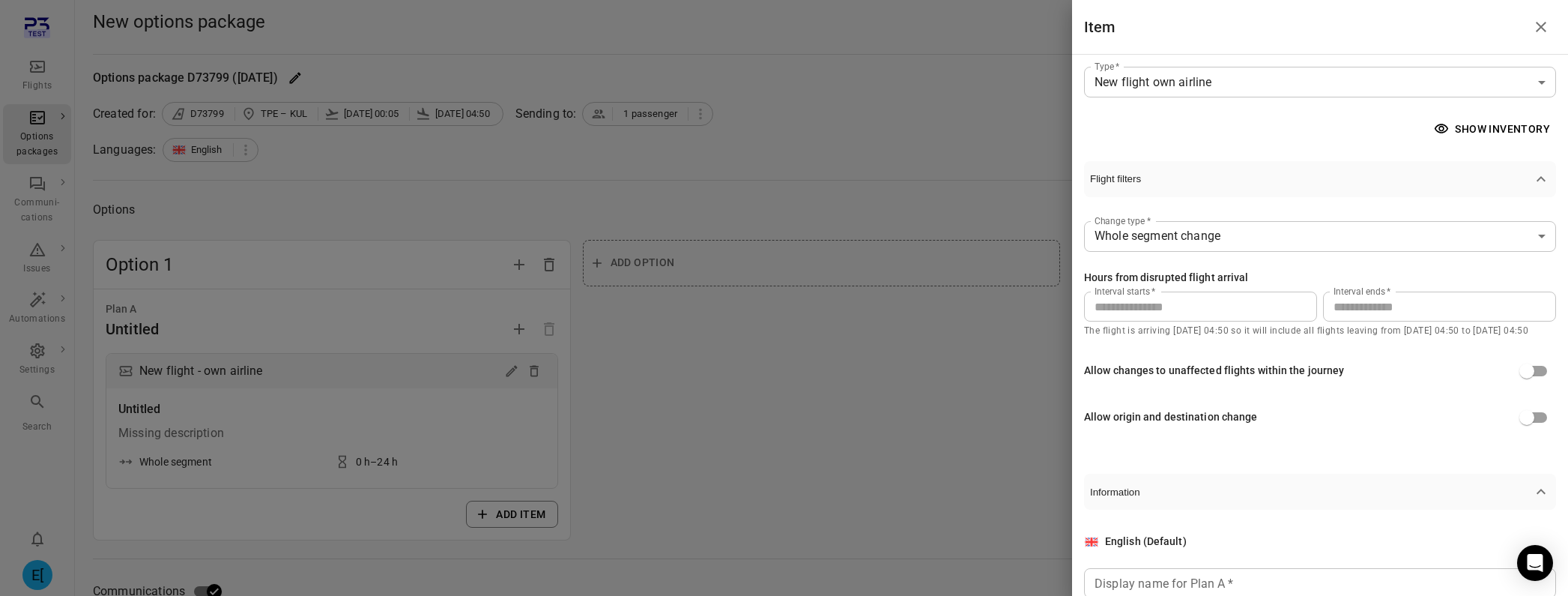
click at [1468, 131] on button "Show inventory" at bounding box center [1494, 129] width 125 height 27
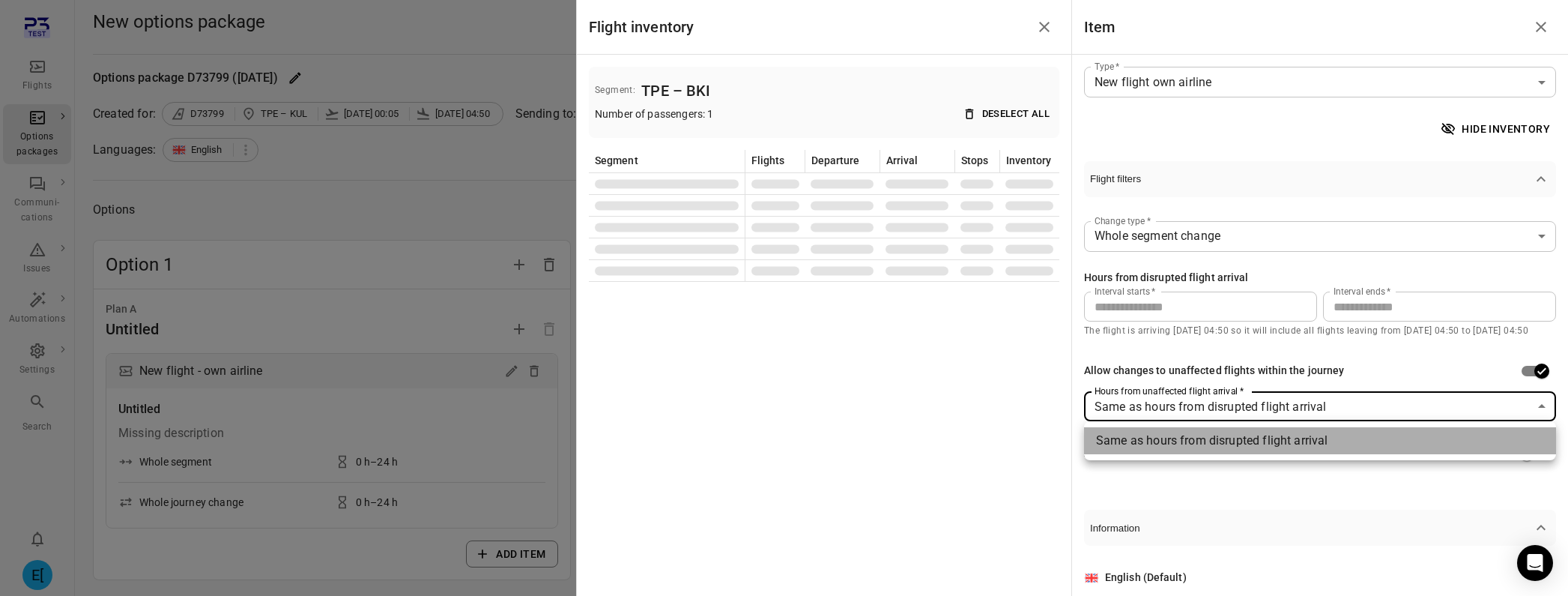
click at [1446, 436] on li "Same as hours from disrupted flight arrival" at bounding box center [1319, 440] width 472 height 27
